Goal: Task Accomplishment & Management: Complete application form

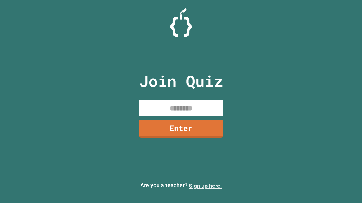
click at [205, 186] on link "Sign up here." at bounding box center [205, 186] width 33 height 7
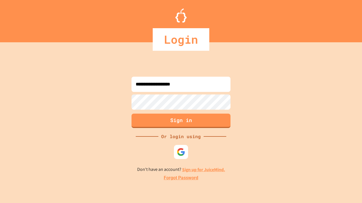
type input "**********"
